Goal: Obtain resource: Download file/media

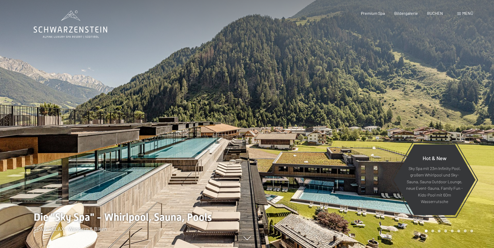
click at [373, 13] on span "Premium Spa" at bounding box center [373, 13] width 24 height 5
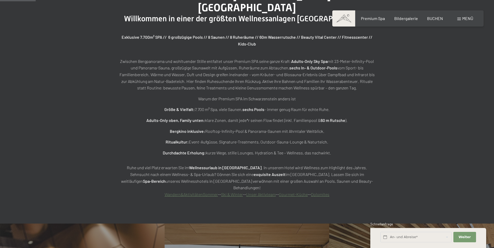
scroll to position [286, 0]
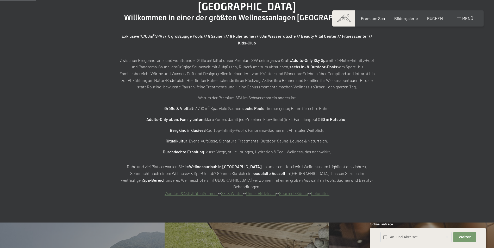
click at [166, 178] on strong "Spa-Bereich" at bounding box center [154, 180] width 23 height 5
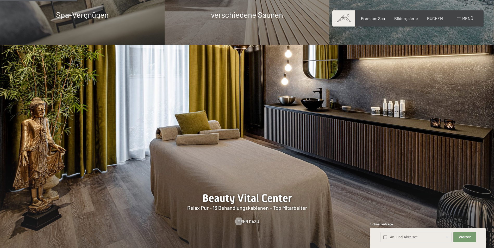
scroll to position [625, 0]
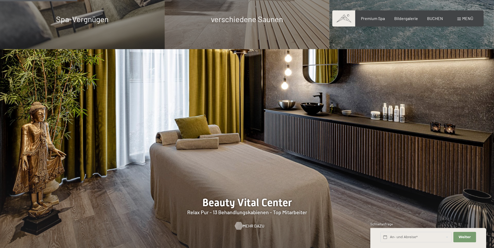
click at [251, 223] on span "Mehr dazu" at bounding box center [254, 226] width 22 height 6
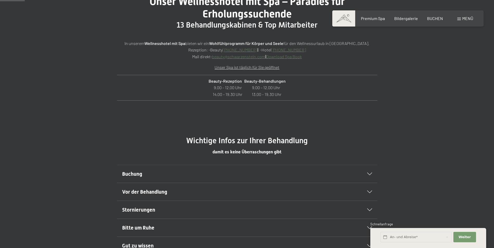
scroll to position [208, 0]
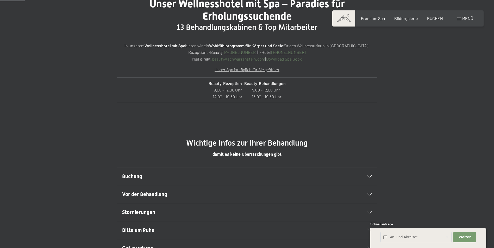
click at [287, 59] on link "Download Spa Book" at bounding box center [284, 58] width 36 height 5
